Goal: Transaction & Acquisition: Purchase product/service

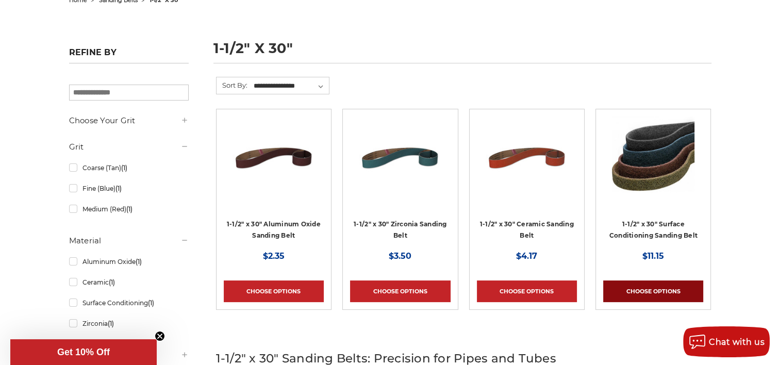
click at [652, 284] on link "Choose Options" at bounding box center [654, 292] width 100 height 22
